Goal: Task Accomplishment & Management: Manage account settings

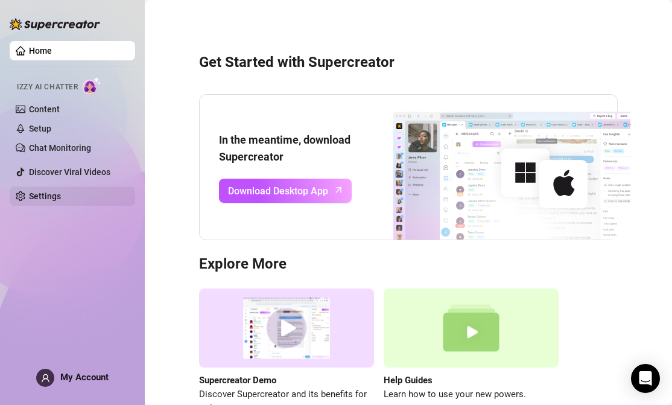
click at [49, 191] on link "Settings" at bounding box center [45, 196] width 32 height 10
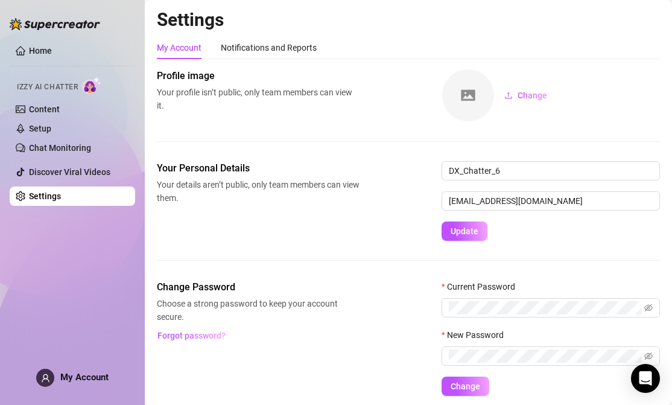
scroll to position [42, 0]
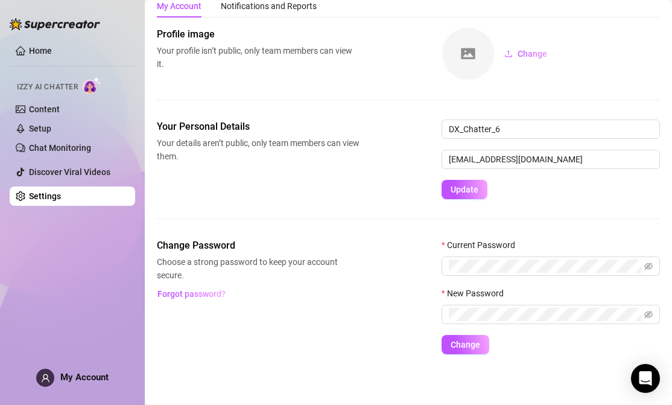
click at [476, 277] on div at bounding box center [550, 281] width 218 height 11
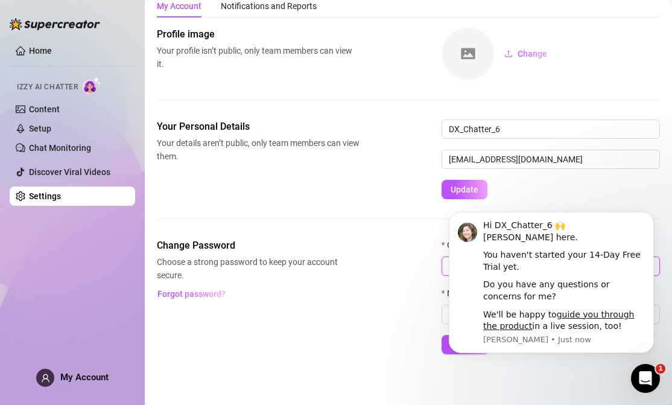
scroll to position [0, 0]
click html "Hi DX_Chatter_6 🙌 [PERSON_NAME] here. You haven't started your 14-Day Free Tria…"
click at [422, 295] on div "Change Password Choose a strong password to keep your account secure. Forgot pa…" at bounding box center [408, 296] width 503 height 116
click at [649, 216] on icon "Dismiss notification" at bounding box center [650, 215] width 4 height 4
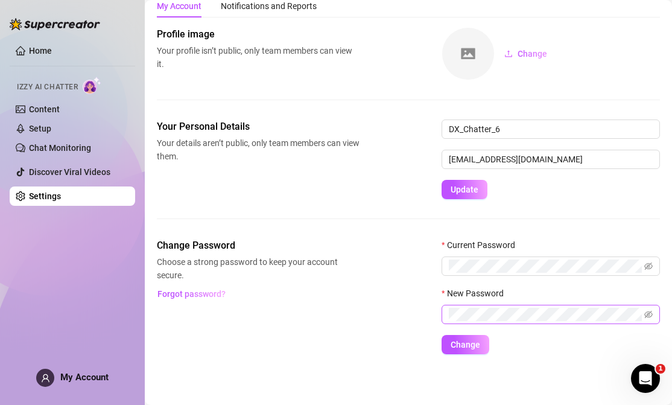
click at [649, 309] on span at bounding box center [648, 314] width 8 height 13
click at [647, 268] on icon "eye-invisible" at bounding box center [648, 265] width 8 height 7
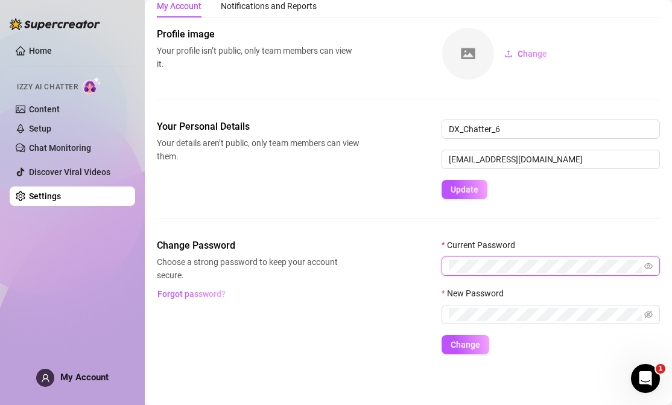
click at [424, 267] on div "Change Password Choose a strong password to keep your account secure. Forgot pa…" at bounding box center [408, 296] width 503 height 116
click at [648, 312] on span at bounding box center [642, 314] width 22 height 13
click at [636, 317] on icon "eye-invisible" at bounding box center [635, 314] width 8 height 7
click at [520, 321] on span at bounding box center [550, 313] width 218 height 19
click at [409, 315] on div "Change Password Choose a strong password to keep your account secure. Forgot pa…" at bounding box center [408, 296] width 503 height 116
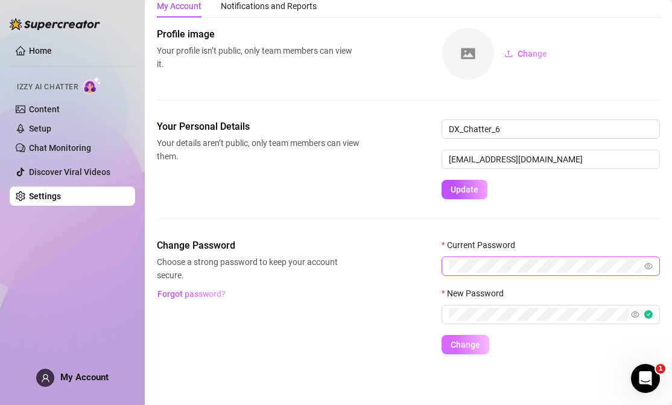
click at [470, 347] on span "Change" at bounding box center [465, 344] width 30 height 10
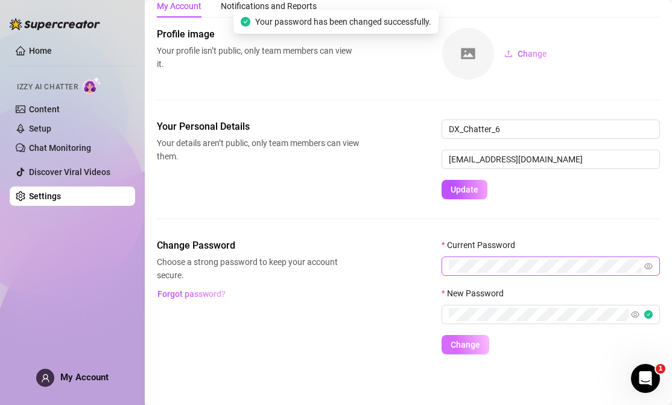
click at [473, 345] on span "Change" at bounding box center [465, 344] width 30 height 10
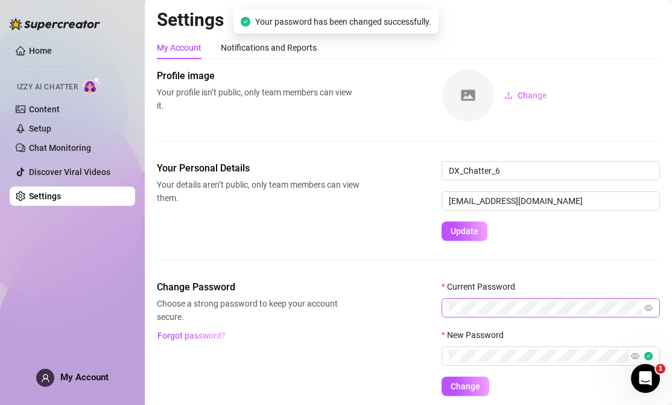
scroll to position [42, 0]
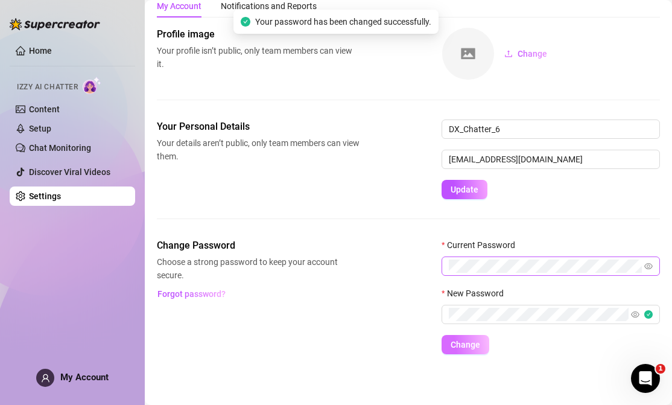
click at [469, 351] on button "Change" at bounding box center [465, 344] width 48 height 19
click at [352, 227] on div "Your Personal Details Your details aren’t public, only team members can view th…" at bounding box center [408, 178] width 503 height 119
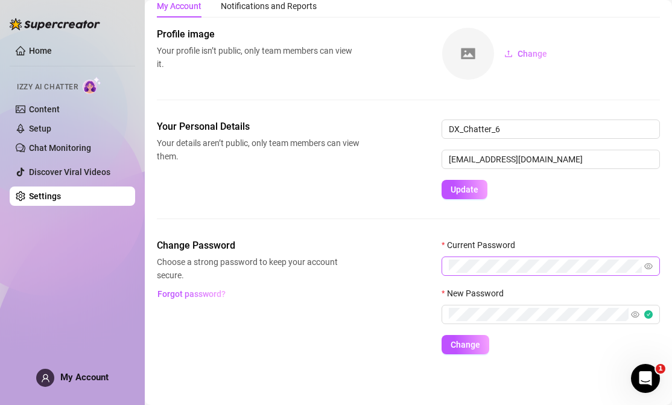
scroll to position [0, 0]
